Goal: Task Accomplishment & Management: Manage account settings

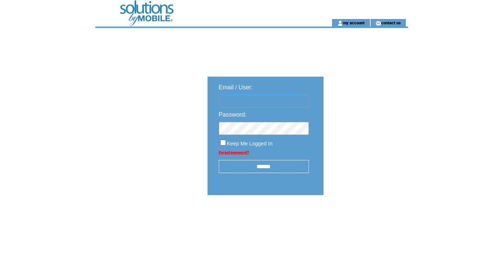
type input "********"
click at [267, 170] on input "******" at bounding box center [264, 166] width 90 height 13
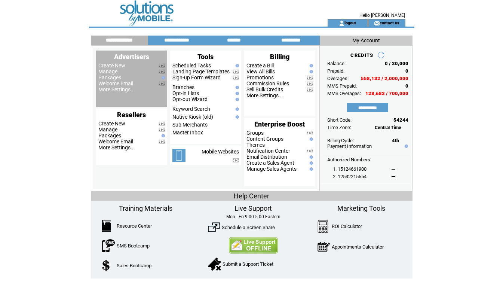
click at [108, 71] on link "Manage" at bounding box center [107, 71] width 19 height 6
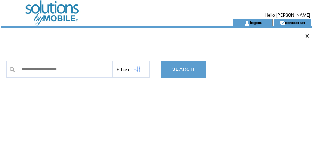
click at [22, 66] on input "text" at bounding box center [65, 69] width 95 height 17
type input "**********"
click at [187, 68] on link "SEARCH" at bounding box center [183, 69] width 45 height 17
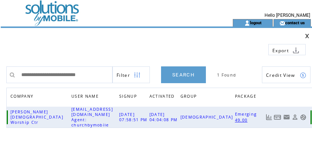
click at [276, 114] on link at bounding box center [277, 117] width 7 height 6
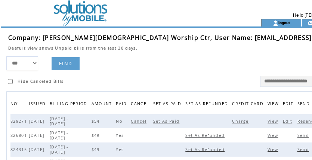
click at [232, 124] on span "Charge" at bounding box center [241, 121] width 18 height 5
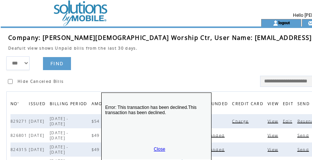
drag, startPoint x: 170, startPoint y: 130, endPoint x: 169, endPoint y: 80, distance: 49.7
click at [169, 98] on p "Error: This transaction has been declined.This transaction has been declined." at bounding box center [157, 120] width 110 height 45
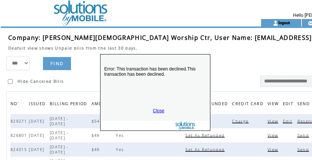
click at [160, 110] on link "Close" at bounding box center [159, 110] width 12 height 5
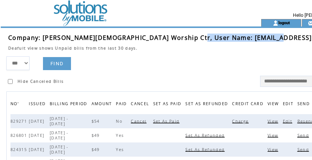
drag, startPoint x: 184, startPoint y: 39, endPoint x: 267, endPoint y: 41, distance: 82.3
click at [267, 41] on td "Company: Christ Fellowship Worship Ctr, User Name: cfellowship1@yahoo.com" at bounding box center [186, 38] width 357 height 8
copy span "cfellowship1@yahoo.com"
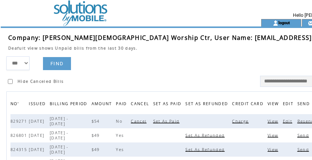
drag, startPoint x: 172, startPoint y: 51, endPoint x: 187, endPoint y: 48, distance: 15.2
click at [175, 50] on tbody "Company: Christ Fellowship Worship Ctr, User Name: cfellowship1@yahoo.com Deafu…" at bounding box center [189, 45] width 362 height 23
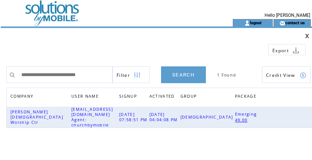
drag, startPoint x: 108, startPoint y: 74, endPoint x: -35, endPoint y: 67, distance: 143.7
click at [0, 67] on html "**********" at bounding box center [156, 80] width 312 height 160
type input "**********"
click at [179, 74] on link "SEARCH" at bounding box center [183, 75] width 45 height 17
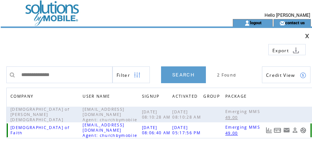
click at [279, 130] on link at bounding box center [277, 130] width 7 height 6
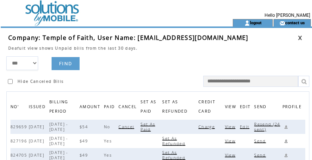
click at [199, 125] on td at bounding box center [180, 127] width 36 height 14
click at [211, 126] on span "Charge" at bounding box center [208, 126] width 18 height 5
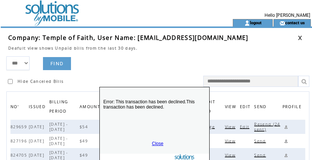
drag, startPoint x: 187, startPoint y: 134, endPoint x: 177, endPoint y: 90, distance: 44.8
click at [177, 96] on p "Error: This transaction has been declined.This transaction has been declined." at bounding box center [155, 114] width 110 height 45
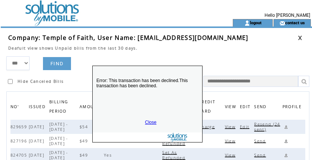
click at [149, 120] on div "Error: This transaction has been declined.This transaction has been declined. C…" at bounding box center [147, 104] width 110 height 77
click at [153, 123] on link "Close" at bounding box center [151, 122] width 12 height 5
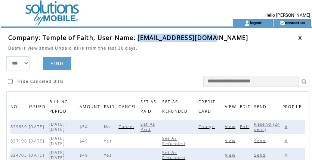
drag, startPoint x: 138, startPoint y: 37, endPoint x: 211, endPoint y: 37, distance: 73.6
click at [211, 37] on td "Company: Temple of Faith, User Name: tofaugusta@gmail.com" at bounding box center [153, 38] width 290 height 8
copy span "[EMAIL_ADDRESS][DOMAIN_NAME]"
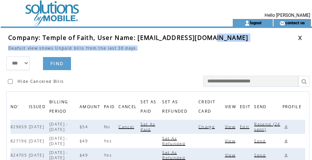
drag, startPoint x: 256, startPoint y: 45, endPoint x: 260, endPoint y: 41, distance: 5.8
click at [260, 41] on tbody "Company: Temple of Faith, User Name: tofaugusta@gmail.com Deafult view shows Un…" at bounding box center [160, 45] width 305 height 23
click at [301, 37] on link at bounding box center [300, 38] width 4 height 5
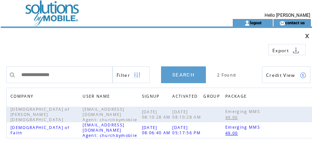
drag, startPoint x: 83, startPoint y: 77, endPoint x: -61, endPoint y: 63, distance: 144.2
click at [0, 63] on html "**********" at bounding box center [156, 80] width 312 height 160
type input "**********"
click at [183, 75] on link "SEARCH" at bounding box center [183, 75] width 45 height 17
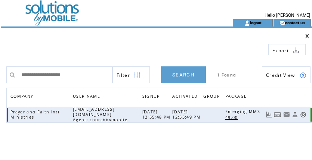
click at [276, 114] on link at bounding box center [277, 115] width 7 height 6
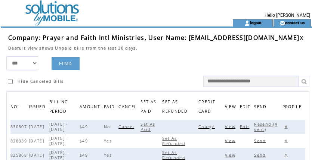
click at [209, 127] on span "Charge" at bounding box center [208, 126] width 18 height 5
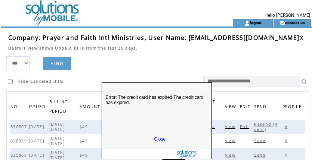
drag, startPoint x: 164, startPoint y: 145, endPoint x: 165, endPoint y: 111, distance: 34.0
click at [165, 111] on p "Error: The credit card has expired.The credit card has expired." at bounding box center [157, 109] width 110 height 45
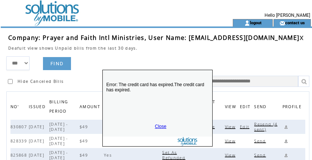
drag, startPoint x: 159, startPoint y: 126, endPoint x: 229, endPoint y: 124, distance: 70.3
click at [160, 126] on link "Close" at bounding box center [161, 126] width 12 height 5
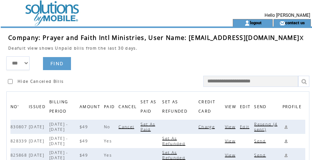
click at [266, 125] on span "Resend (4 sent)" at bounding box center [265, 127] width 23 height 10
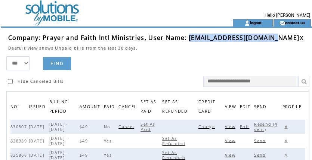
drag, startPoint x: 188, startPoint y: 40, endPoint x: 283, endPoint y: 40, distance: 95.3
click at [283, 40] on td "Company: Prayer and Faith Intl Ministries, User Name: dwanjackson44@gmail.com" at bounding box center [153, 38] width 291 height 8
copy span "dwanjackson44@gmail.com"
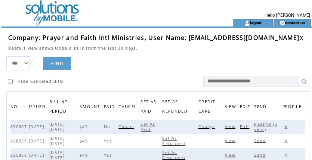
drag, startPoint x: 161, startPoint y: 47, endPoint x: 201, endPoint y: 46, distance: 40.4
click at [161, 47] on td "Deafult view shows Unpaid bills from the last 30 days." at bounding box center [153, 46] width 291 height 9
click at [302, 38] on link at bounding box center [301, 38] width 4 height 5
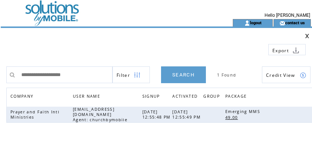
drag, startPoint x: 89, startPoint y: 69, endPoint x: -68, endPoint y: 66, distance: 157.0
click at [0, 66] on html "**********" at bounding box center [156, 80] width 312 height 160
type input "**********"
click at [182, 77] on link "SEARCH" at bounding box center [183, 75] width 45 height 17
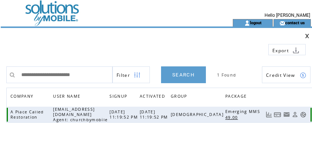
click at [278, 115] on link at bounding box center [277, 115] width 7 height 6
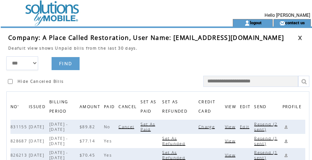
click at [232, 128] on span "View" at bounding box center [231, 126] width 12 height 5
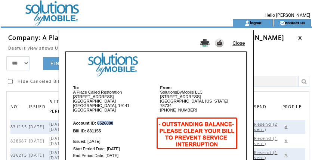
drag, startPoint x: 98, startPoint y: 120, endPoint x: 114, endPoint y: 120, distance: 16.1
click at [114, 120] on td "Account ID: 6526080" at bounding box center [113, 120] width 81 height 13
copy b "6526080"
drag, startPoint x: 87, startPoint y: 129, endPoint x: 104, endPoint y: 129, distance: 16.8
click at [104, 129] on td "Bill ID: 831155" at bounding box center [113, 131] width 81 height 6
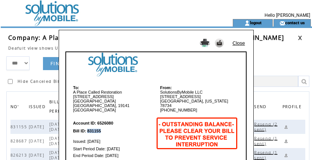
copy b "831155"
click at [238, 43] on link "Close" at bounding box center [239, 43] width 12 height 6
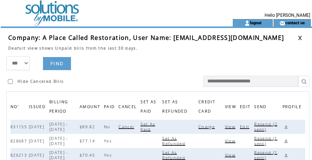
click at [247, 128] on span "Edit" at bounding box center [245, 126] width 11 height 5
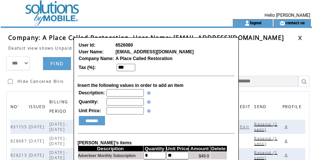
click at [124, 93] on input "text" at bounding box center [125, 92] width 37 height 7
type input "**********"
type input "*"
click at [99, 126] on input "********" at bounding box center [92, 120] width 26 height 9
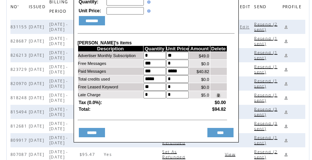
scroll to position [102, 0]
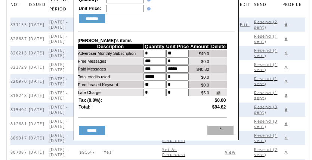
click at [221, 135] on input "****" at bounding box center [220, 130] width 26 height 9
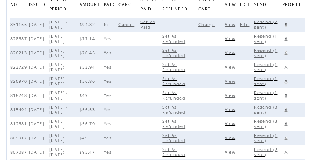
click at [270, 22] on span "Resend (2 sent)" at bounding box center [265, 24] width 23 height 10
click at [150, 53] on td at bounding box center [152, 53] width 22 height 14
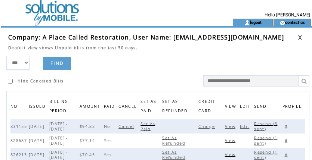
scroll to position [0, 0]
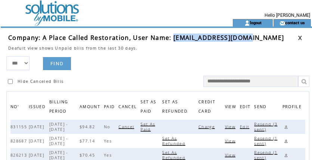
drag, startPoint x: 173, startPoint y: 38, endPoint x: 249, endPoint y: 38, distance: 76.3
click at [249, 38] on span "Company: A Place Called Restoration, User Name: Church5946@gmail.com" at bounding box center [146, 38] width 276 height 8
copy span "Church5946@gmail.com"
drag, startPoint x: 137, startPoint y: 58, endPoint x: 148, endPoint y: 63, distance: 12.0
click at [145, 61] on form "*** **** ****** FIND Hide Canceled Bills" at bounding box center [159, 71] width 307 height 31
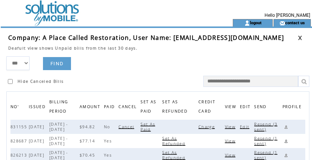
click at [286, 126] on link at bounding box center [286, 127] width 7 height 7
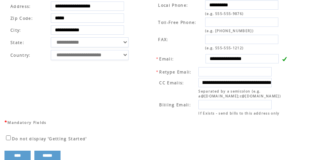
scroll to position [293, 5]
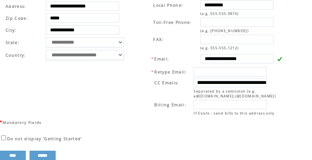
drag, startPoint x: 208, startPoint y: 88, endPoint x: 311, endPoint y: 92, distance: 102.5
drag, startPoint x: 124, startPoint y: 52, endPoint x: 124, endPoint y: 47, distance: 5.2
click at [124, 50] on table "**********" at bounding box center [67, 24] width 133 height 75
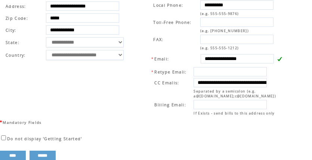
click at [132, 110] on td "**********" at bounding box center [68, 53] width 137 height 132
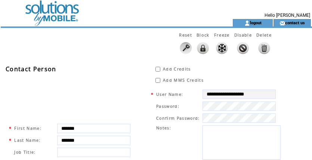
click at [249, 19] on table "Hello [PERSON_NAME]" at bounding box center [274, 15] width 73 height 7
click at [256, 20] on link "logout" at bounding box center [256, 22] width 12 height 5
